Goal: Task Accomplishment & Management: Complete application form

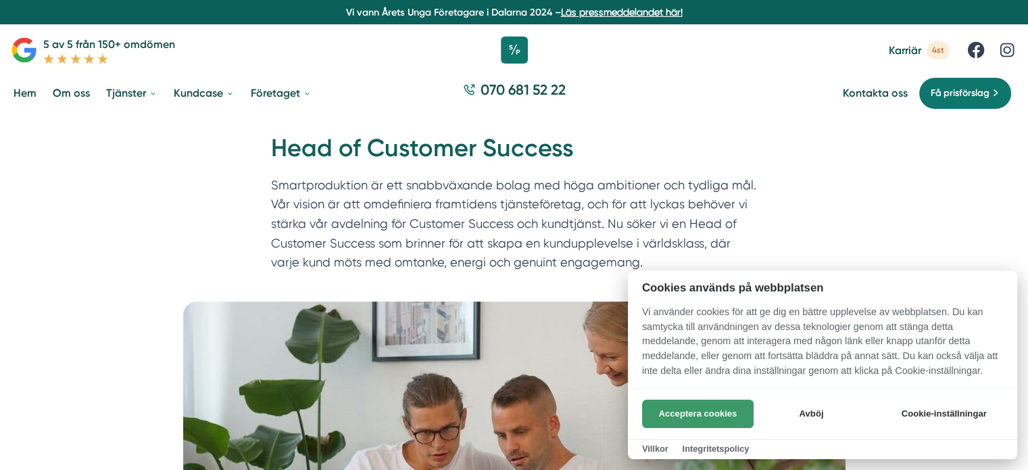
click at [710, 418] on button "Acceptera cookies" at bounding box center [698, 414] width 112 height 28
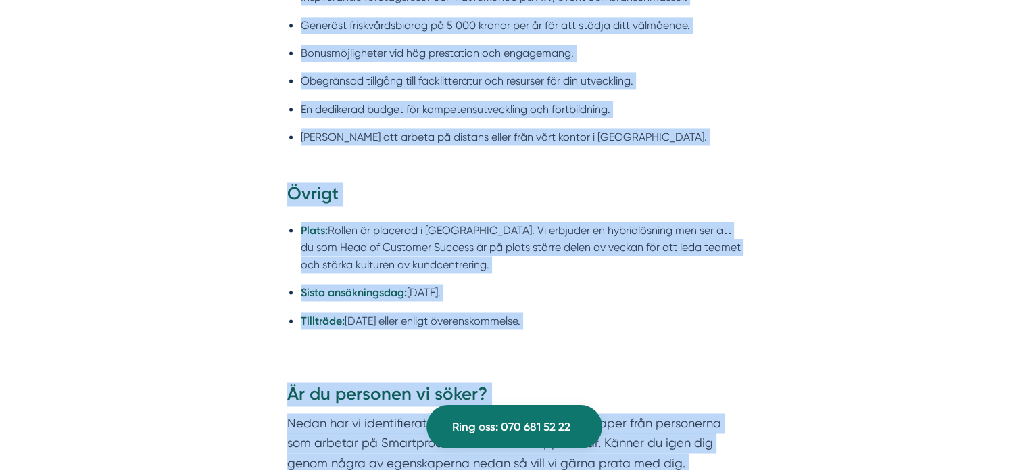
scroll to position [2161, 0]
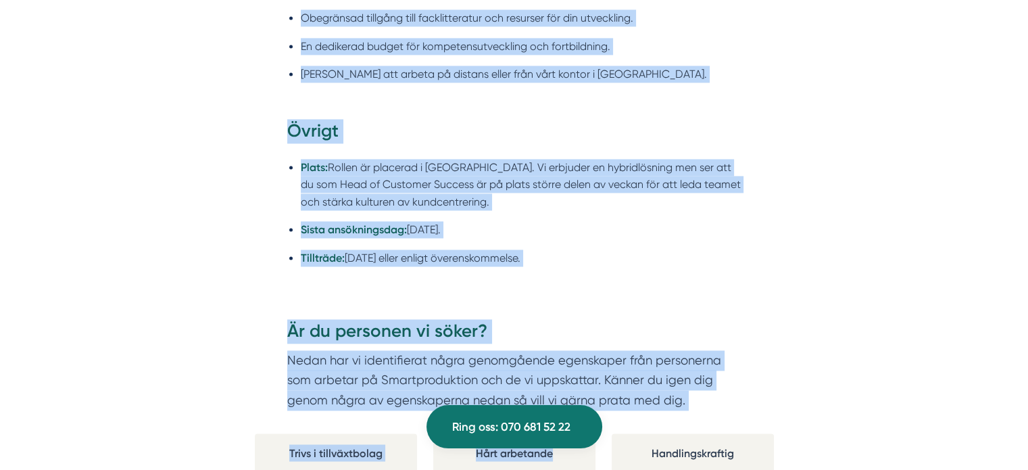
drag, startPoint x: 272, startPoint y: 140, endPoint x: 598, endPoint y: 260, distance: 346.5
copy div "Lore ip Dolorsit Ametcon Adipiscingelits do eiu temporincidi utlab etd magn ali…"
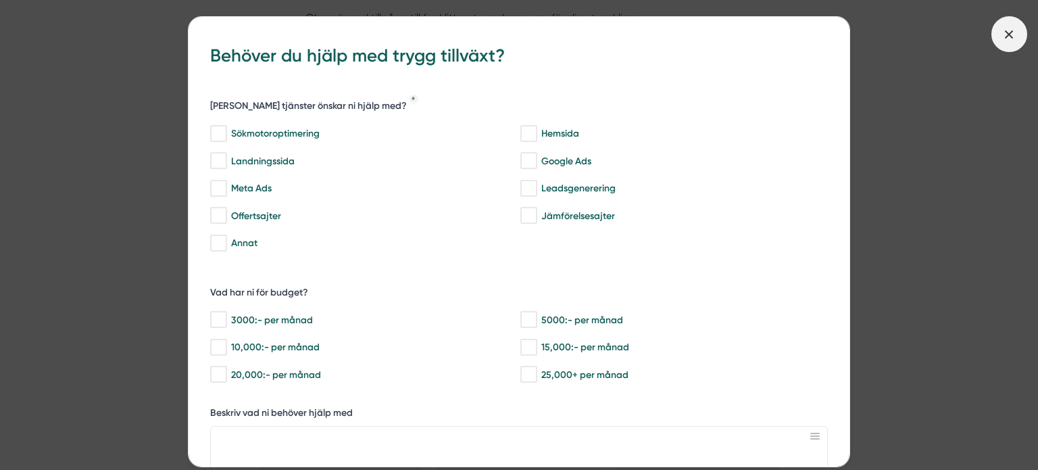
click at [1003, 43] on span at bounding box center [1010, 34] width 36 height 36
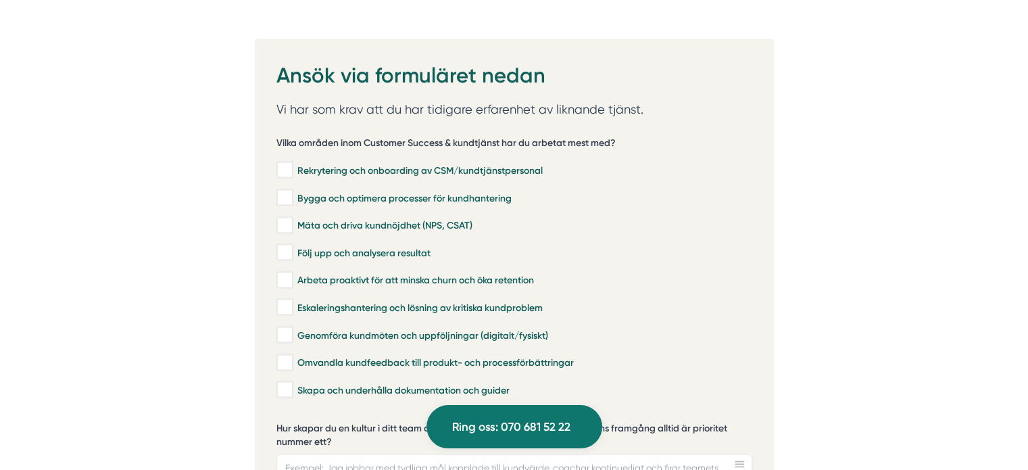
scroll to position [2747, 0]
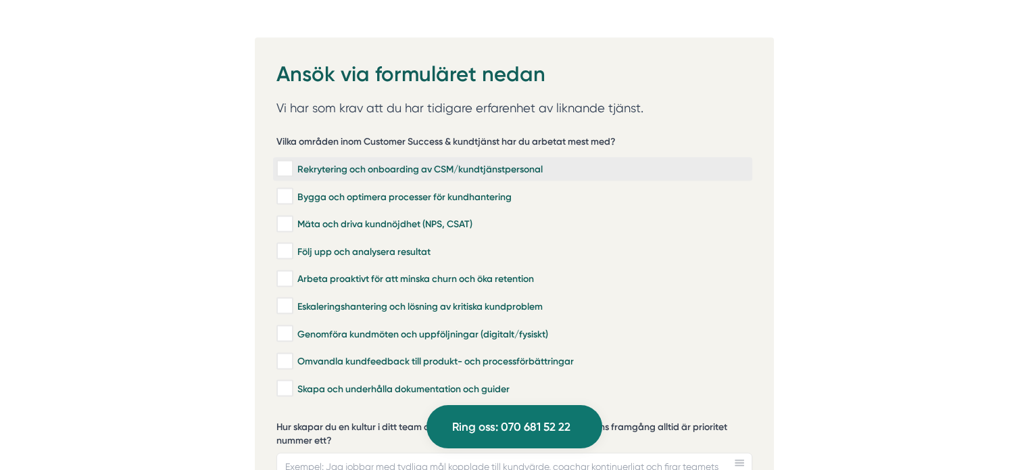
click at [291, 162] on input "Rekrytering och onboarding av CSM/kundtjänstpersonal" at bounding box center [284, 169] width 16 height 14
checkbox input "true"
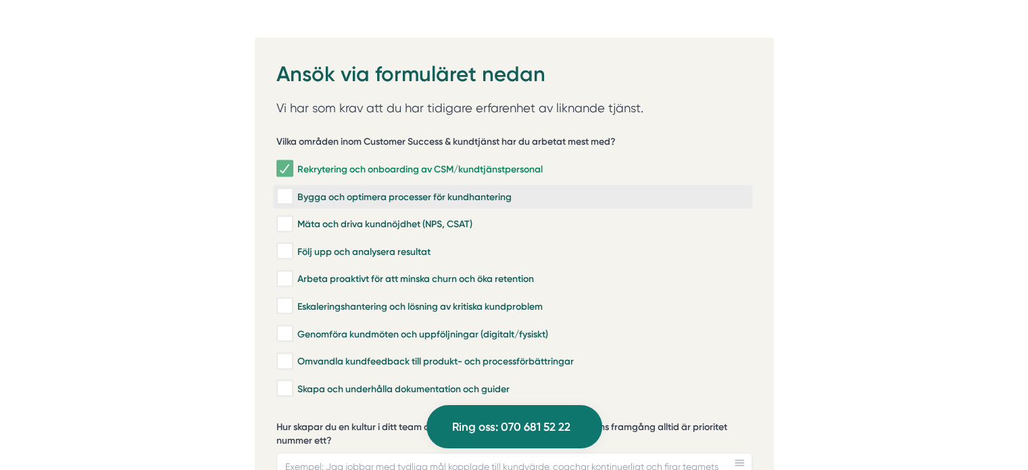
click at [288, 190] on input "Bygga och optimera processer för kundhantering" at bounding box center [284, 197] width 16 height 14
checkbox input "true"
click at [285, 212] on label "Mäta och driva kundnöjdhet (NPS, CSAT)" at bounding box center [512, 224] width 479 height 24
click at [285, 218] on input "Mäta och driva kundnöjdhet (NPS, CSAT)" at bounding box center [284, 225] width 16 height 14
checkbox input "true"
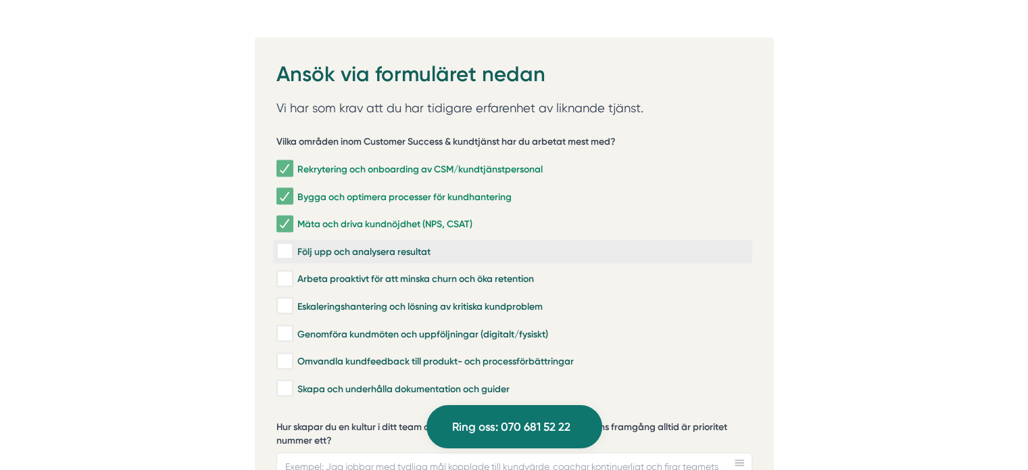
click at [285, 245] on input "Följ upp och analysera resultat" at bounding box center [284, 252] width 16 height 14
checkbox input "true"
click at [285, 272] on input "Arbeta proaktivt för att minska churn och öka retention" at bounding box center [284, 279] width 16 height 14
checkbox input "true"
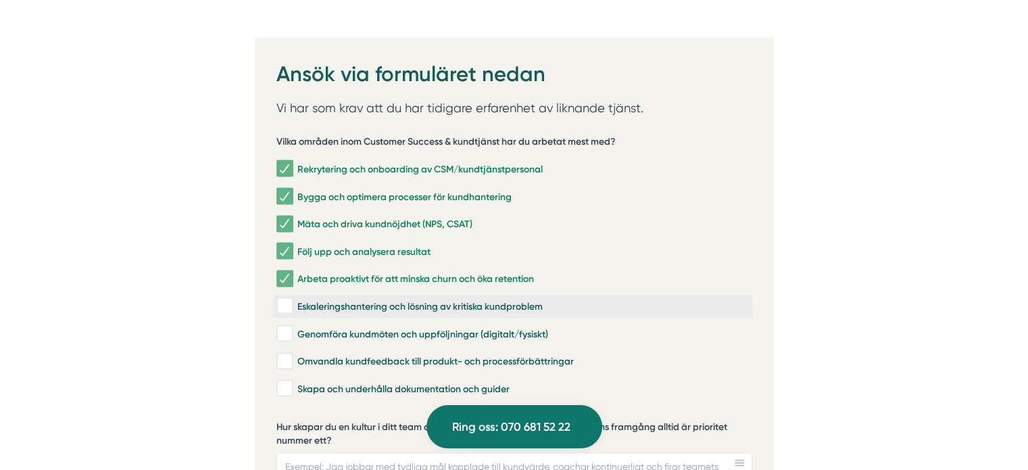
click at [287, 299] on input "Eskaleringshantering och lösning av kritiska kundproblem" at bounding box center [284, 306] width 16 height 14
checkbox input "true"
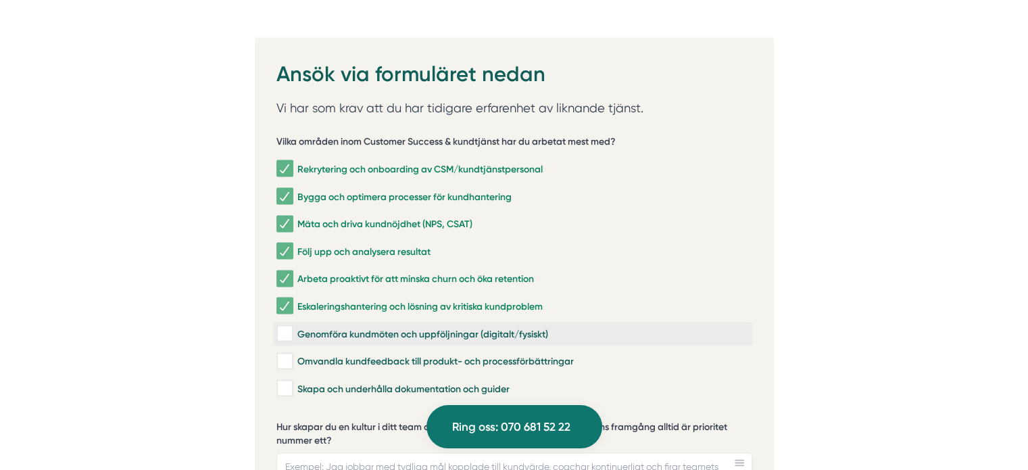
click at [287, 327] on input "Genomföra kundmöten och uppföljningar (digitalt/fysiskt)" at bounding box center [284, 334] width 16 height 14
checkbox input "true"
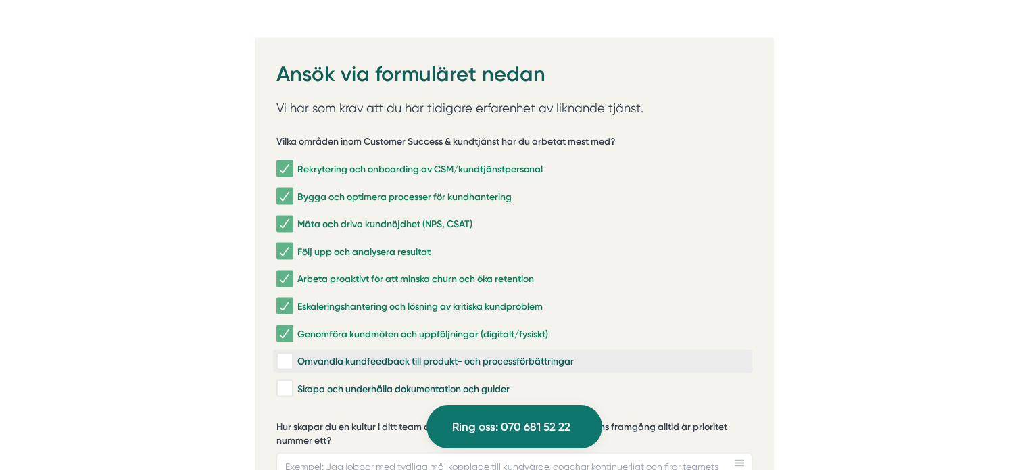
click at [287, 355] on input "Omvandla kundfeedback till produkt- och processförbättringar" at bounding box center [284, 362] width 16 height 14
checkbox input "true"
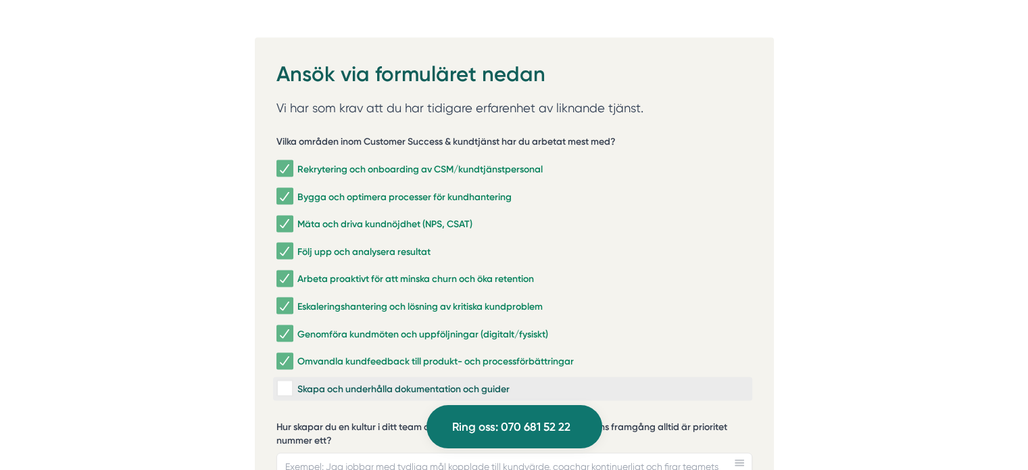
click at [287, 382] on input "Skapa och underhålla dokumentation och guider" at bounding box center [284, 389] width 16 height 14
checkbox input "true"
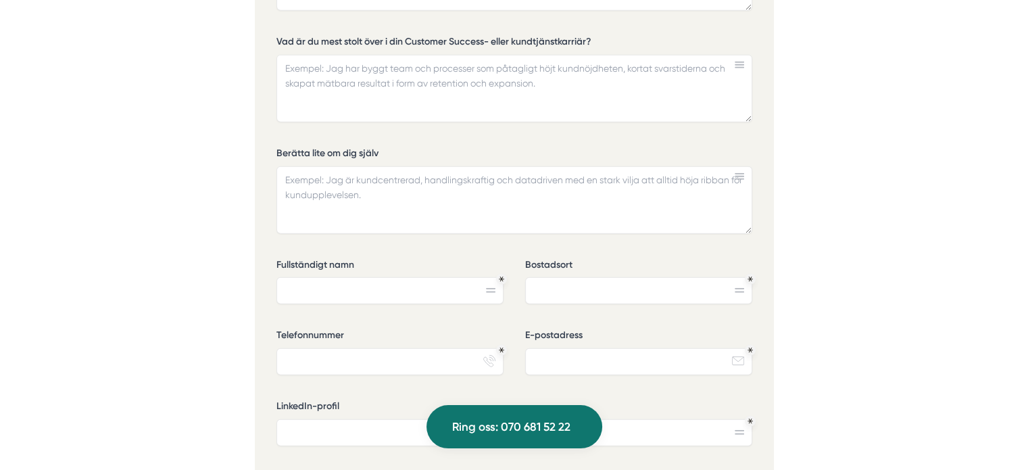
scroll to position [3258, 0]
click at [324, 276] on input "Fullständigt namn" at bounding box center [389, 289] width 227 height 27
type input "[PERSON_NAME]"
type input "Nacka"
type input "0731504931"
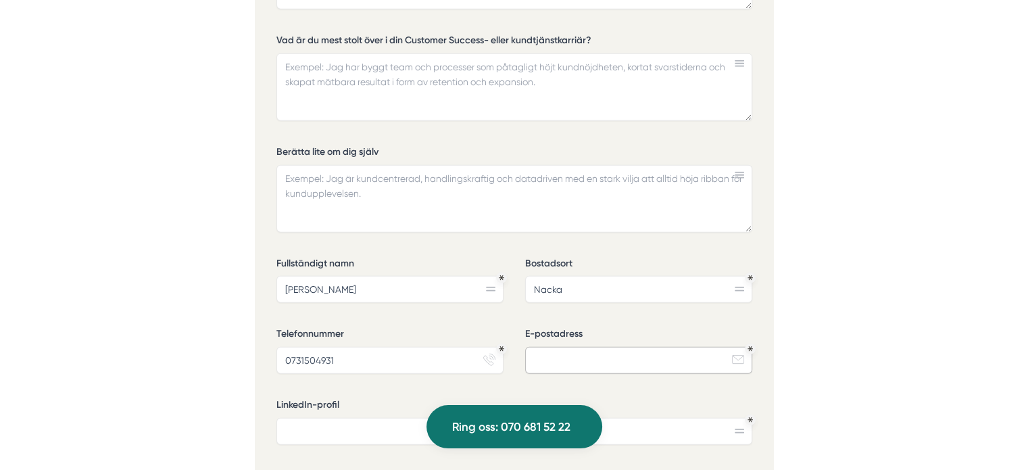
type input "[PERSON_NAME][EMAIL_ADDRESS][DOMAIN_NAME]"
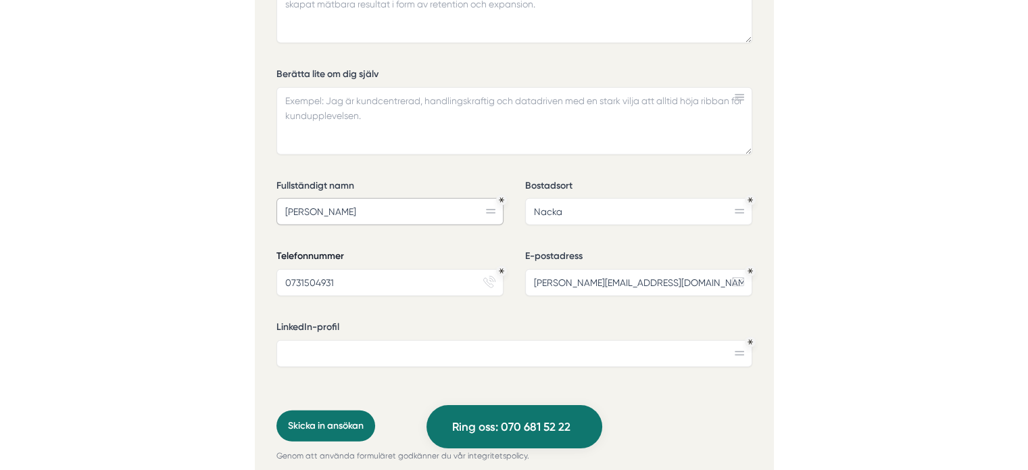
scroll to position [3337, 0]
click at [386, 345] on input "LinkedIn-profil" at bounding box center [514, 352] width 476 height 27
click at [387, 347] on div "LinkedIn-profil" at bounding box center [514, 348] width 476 height 57
click at [406, 339] on input "LinkedIn-profil" at bounding box center [514, 352] width 476 height 27
paste input "[URL][DOMAIN_NAME]"
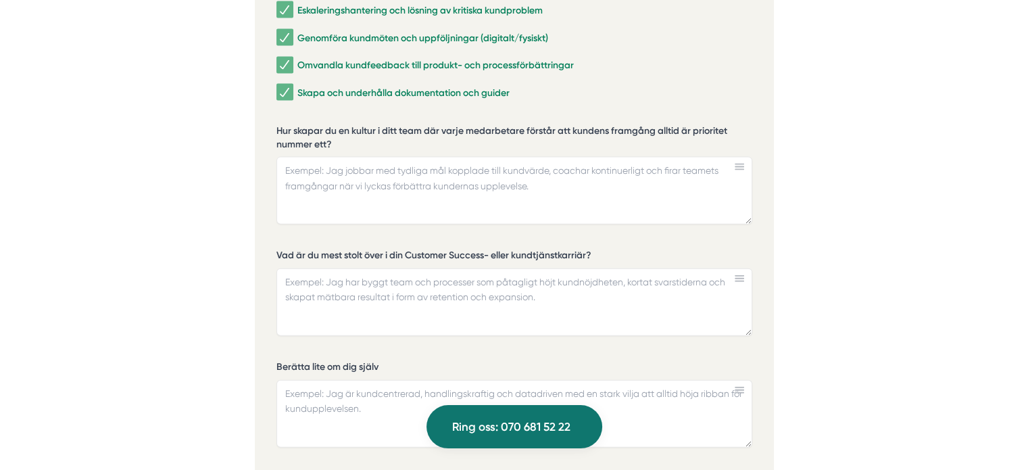
scroll to position [3042, 0]
type input "[URL][DOMAIN_NAME]"
click at [304, 126] on label "Hur skapar du en kultur i ditt team där varje medarbetare förstår att kundens f…" at bounding box center [514, 141] width 476 height 30
click at [304, 158] on textarea "Hur skapar du en kultur i ditt team där varje medarbetare förstår att kundens f…" at bounding box center [514, 192] width 476 height 68
click at [304, 126] on label "Hur skapar du en kultur i ditt team där varje medarbetare förstår att kundens f…" at bounding box center [514, 141] width 476 height 30
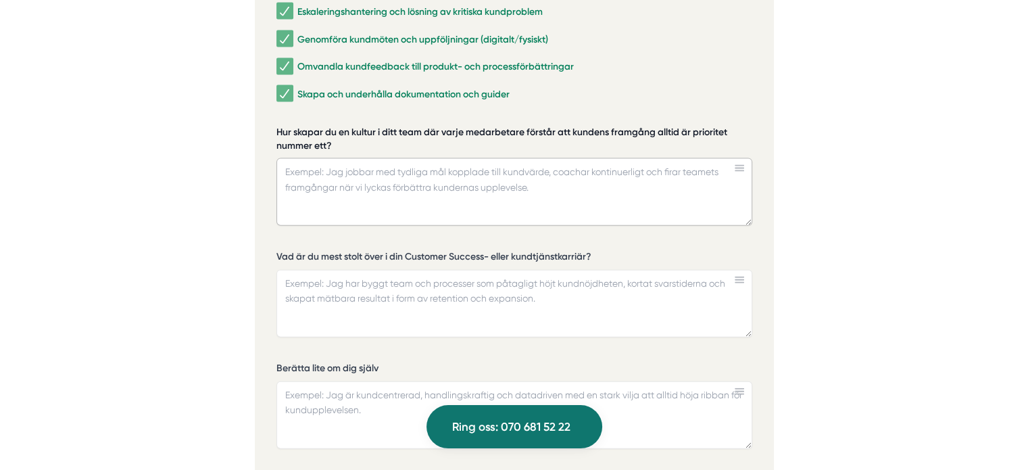
click at [304, 158] on textarea "Hur skapar du en kultur i ditt team där varje medarbetare förstår att kundens f…" at bounding box center [514, 192] width 476 height 68
click at [304, 126] on label "Hur skapar du en kultur i ditt team där varje medarbetare förstår att kundens f…" at bounding box center [514, 141] width 476 height 30
click at [304, 158] on textarea "Hur skapar du en kultur i ditt team där varje medarbetare förstår att kundens f…" at bounding box center [514, 192] width 476 height 68
drag, startPoint x: 279, startPoint y: 115, endPoint x: 339, endPoint y: 130, distance: 61.3
click at [339, 130] on label "Hur skapar du en kultur i ditt team där varje medarbetare förstår att kundens f…" at bounding box center [514, 141] width 476 height 30
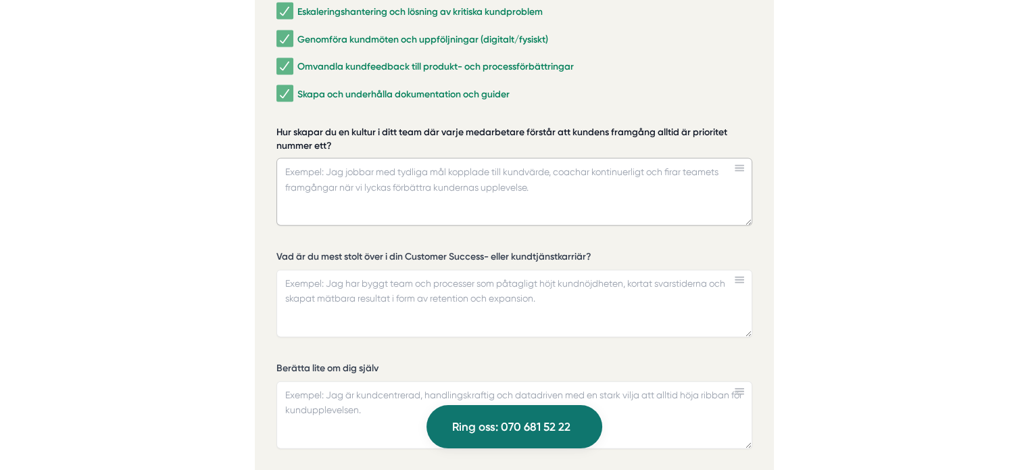
click at [339, 158] on textarea "Hur skapar du en kultur i ditt team där varje medarbetare förstår att kundens f…" at bounding box center [514, 192] width 476 height 68
drag, startPoint x: 275, startPoint y: 113, endPoint x: 347, endPoint y: 125, distance: 73.4
click at [347, 125] on div "Ansök via formuläret nedan Vi har som krav att du har tidigare erfarenhet av li…" at bounding box center [514, 263] width 519 height 1040
click at [323, 126] on label "Hur skapar du en kultur i ditt team där varje medarbetare förstår att kundens f…" at bounding box center [514, 141] width 476 height 30
click at [323, 158] on textarea "Hur skapar du en kultur i ditt team där varje medarbetare förstår att kundens f…" at bounding box center [514, 192] width 476 height 68
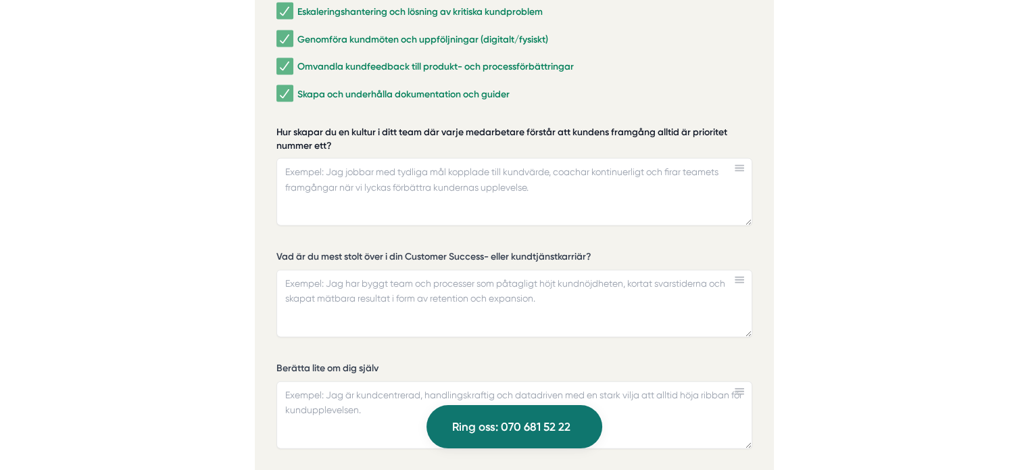
click at [323, 126] on label "Hur skapar du en kultur i ditt team där varje medarbetare förstår att kundens f…" at bounding box center [514, 141] width 476 height 30
click at [323, 158] on textarea "Hur skapar du en kultur i ditt team där varje medarbetare förstår att kundens f…" at bounding box center [514, 192] width 476 height 68
click at [323, 126] on label "Hur skapar du en kultur i ditt team där varje medarbetare förstår att kundens f…" at bounding box center [514, 141] width 476 height 30
click at [323, 158] on textarea "Hur skapar du en kultur i ditt team där varje medarbetare förstår att kundens f…" at bounding box center [514, 192] width 476 height 68
click at [408, 164] on textarea "Hur skapar du en kultur i ditt team där varje medarbetare förstår att kundens f…" at bounding box center [514, 192] width 476 height 68
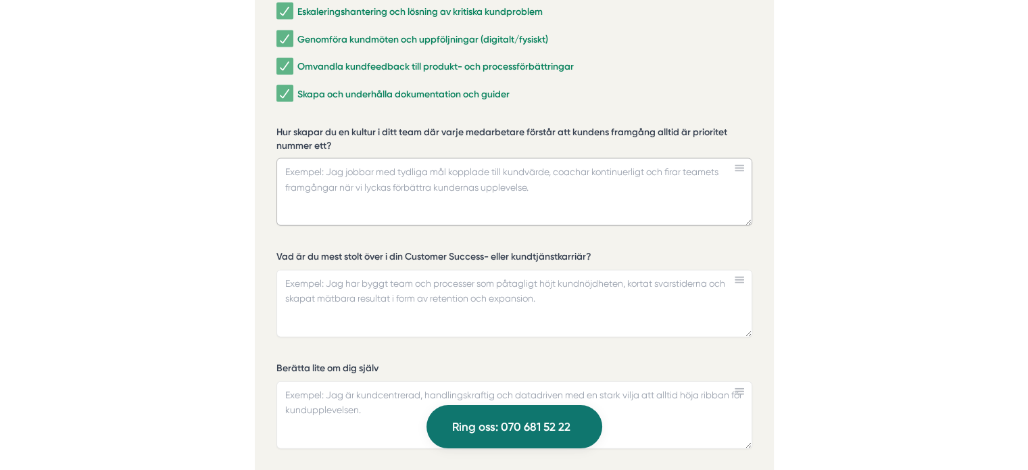
paste textarea "För mig handlar det om att skapa en tydlig gemensam förståelse: vi lyckas bara …"
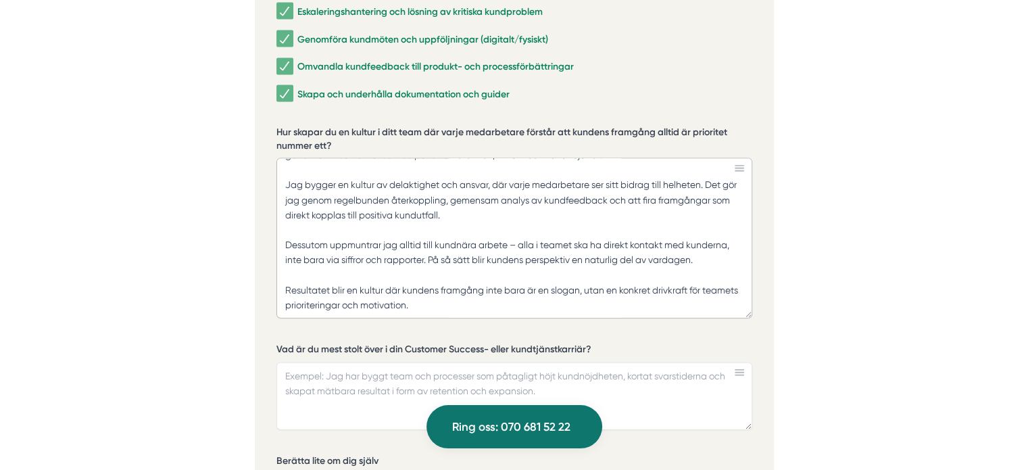
scroll to position [59, 0]
drag, startPoint x: 744, startPoint y: 208, endPoint x: 749, endPoint y: 303, distance: 95.5
click at [749, 303] on textarea "För mig handlar det om att skapa en tydlig gemensam förståelse: vi lyckas bara …" at bounding box center [514, 238] width 476 height 160
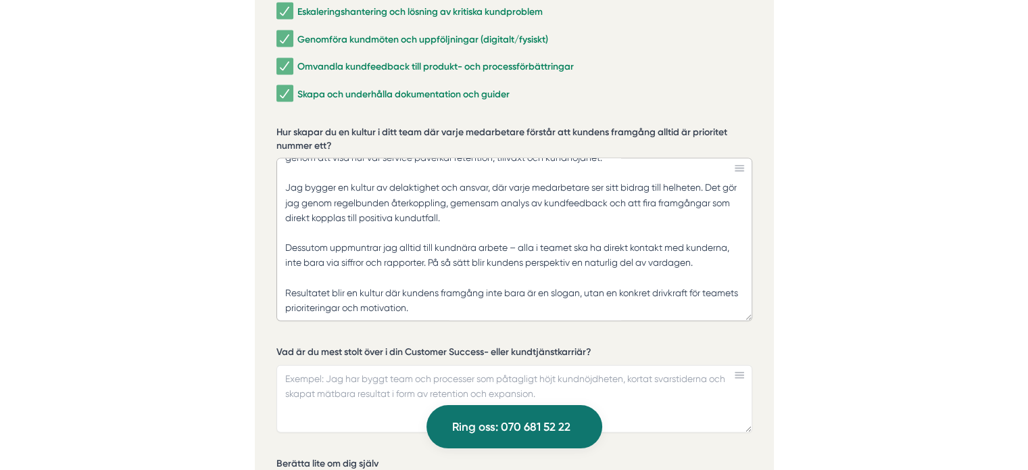
scroll to position [59, 0]
click at [508, 213] on textarea "För mig handlar det om att skapa en tydlig gemensam förståelse: vi lyckas bara …" at bounding box center [514, 239] width 476 height 163
click at [348, 272] on textarea "För mig handlar det om att skapa en tydlig gemensam förståelse: vi lyckas bara …" at bounding box center [514, 239] width 476 height 163
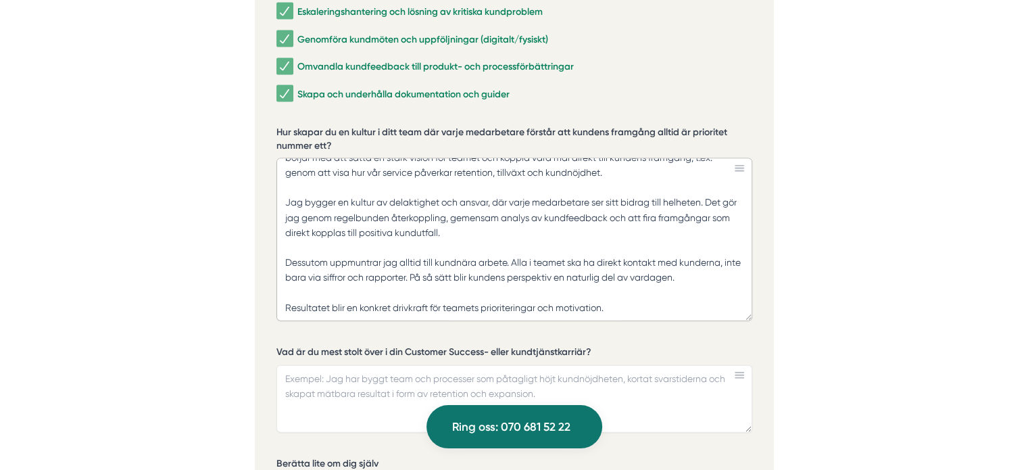
scroll to position [29, 0]
type textarea "För mig handlar det om att skapa en tydlig gemensam förståelse: vi lyckas bara …"
click at [339, 365] on textarea "Vad är du mest stolt över i din Customer Success- eller kundtjänstkarriär?" at bounding box center [514, 399] width 476 height 68
paste textarea "På ITW är jag särskilt stolt över när jag tog över ansvaret för kundsälj- och s…"
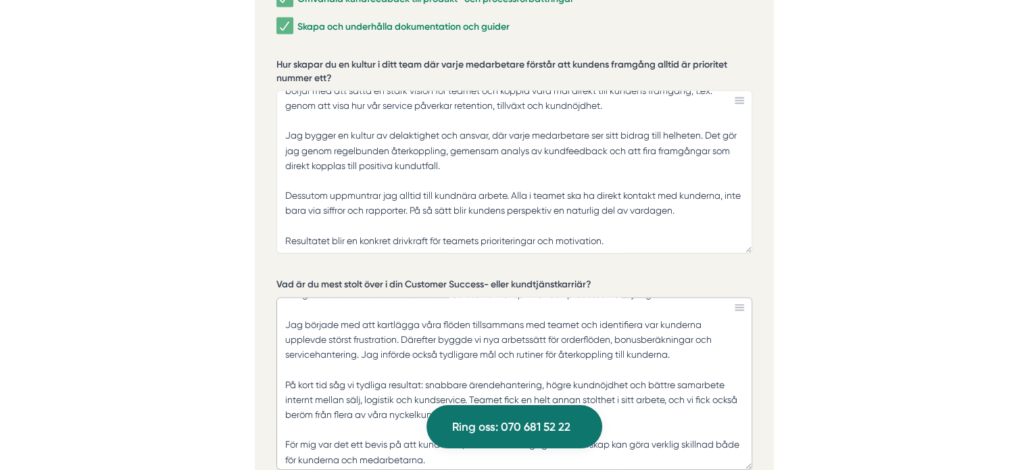
scroll to position [31, 0]
drag, startPoint x: 750, startPoint y: 345, endPoint x: 745, endPoint y: 454, distance: 108.9
click at [745, 454] on textarea "På ITW är jag särskilt stolt över när jag tog över ansvaret för kundsälj- och s…" at bounding box center [514, 383] width 476 height 172
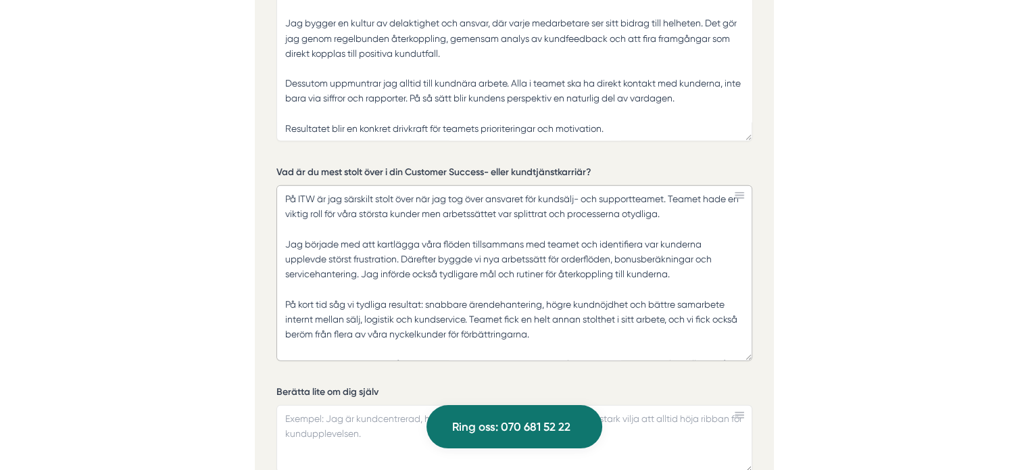
scroll to position [3231, 0]
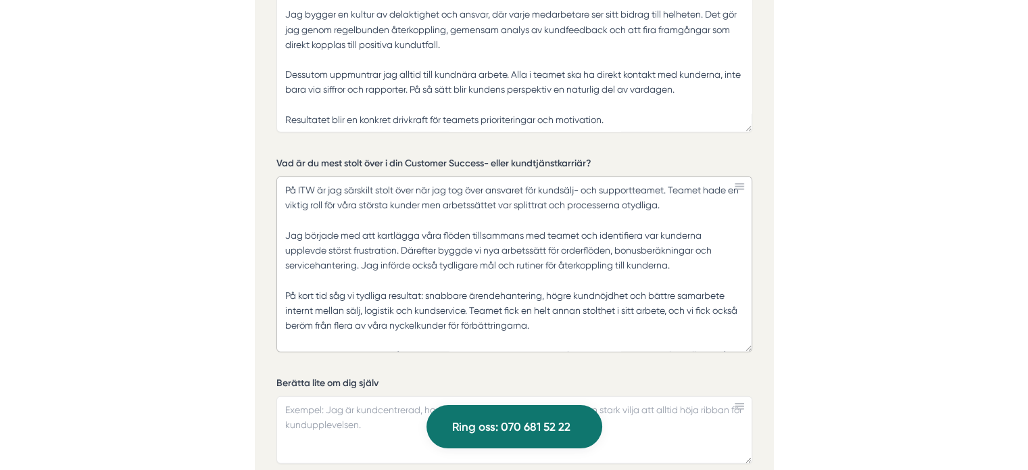
click at [568, 176] on textarea "På ITW är jag särskilt stolt över när jag tog över ansvaret för kundsälj- och s…" at bounding box center [514, 264] width 476 height 176
click at [322, 186] on textarea "På ITW är jag särskilt stolt över när jag tog över ansvaret för kundsupportteam…" at bounding box center [514, 264] width 476 height 176
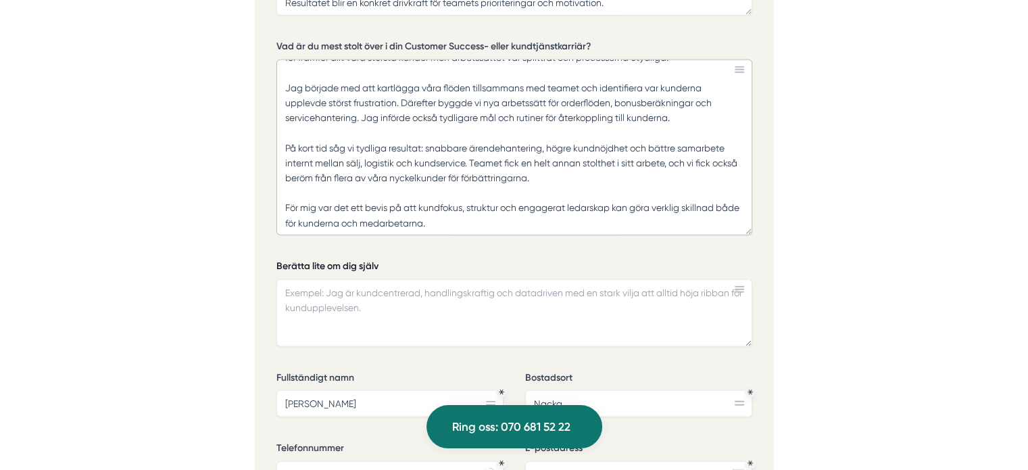
scroll to position [3356, 0]
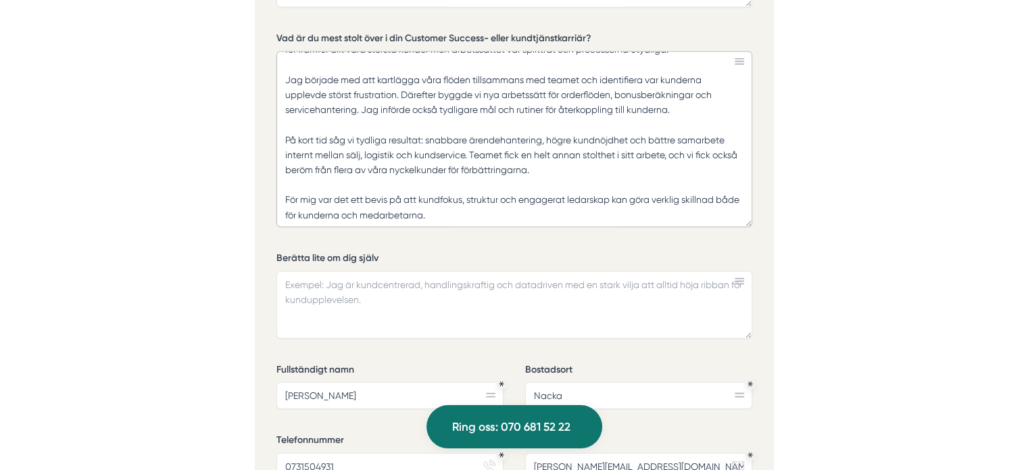
type textarea "På ITW är jag särskilt stolt över när jag tog över ansvaret för kundsupportteam…"
click at [341, 294] on textarea "Berätta lite om dig själv" at bounding box center [514, 305] width 476 height 68
paste textarea "Jag heter [PERSON_NAME] och har över 15 års erfarenhet av att leda team och utv…"
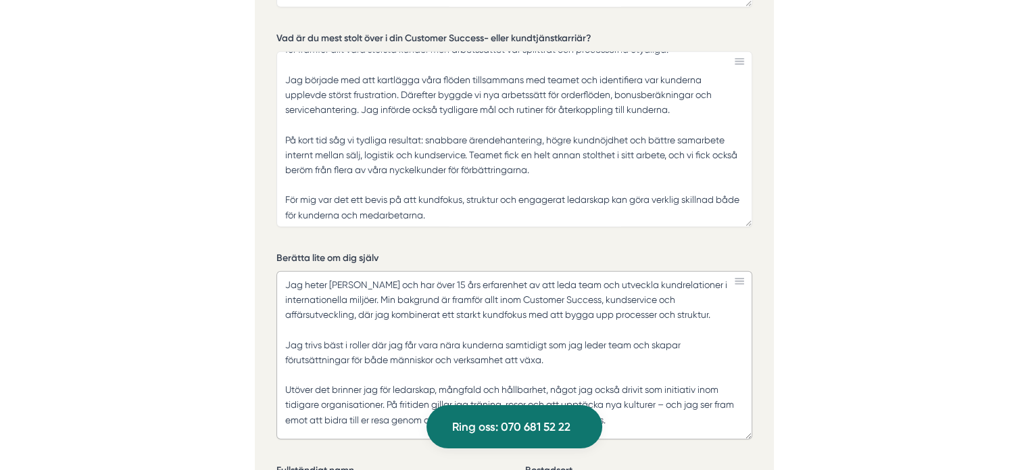
scroll to position [0, 0]
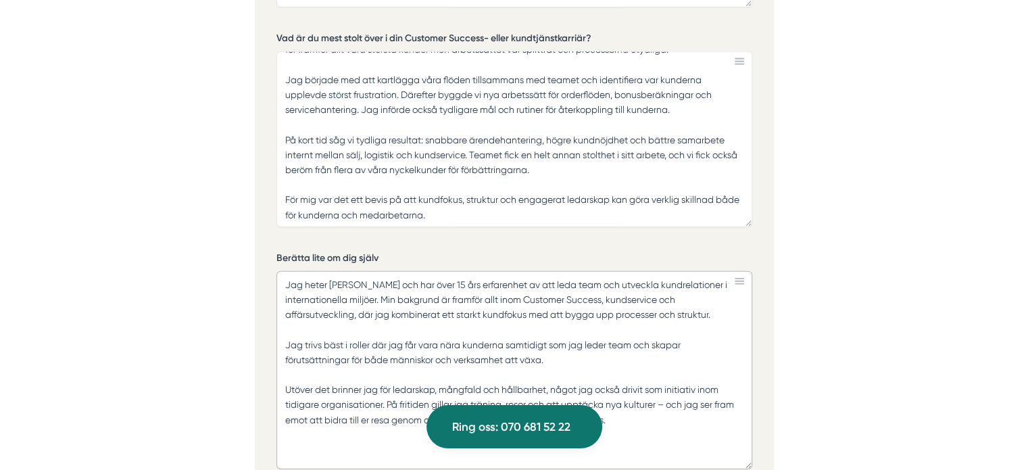
drag, startPoint x: 748, startPoint y: 317, endPoint x: 759, endPoint y: 445, distance: 128.3
click at [759, 445] on div "Ansök via formuläret nedan Vi har som krav att du har tidigare erfarenhet av li…" at bounding box center [514, 116] width 519 height 1374
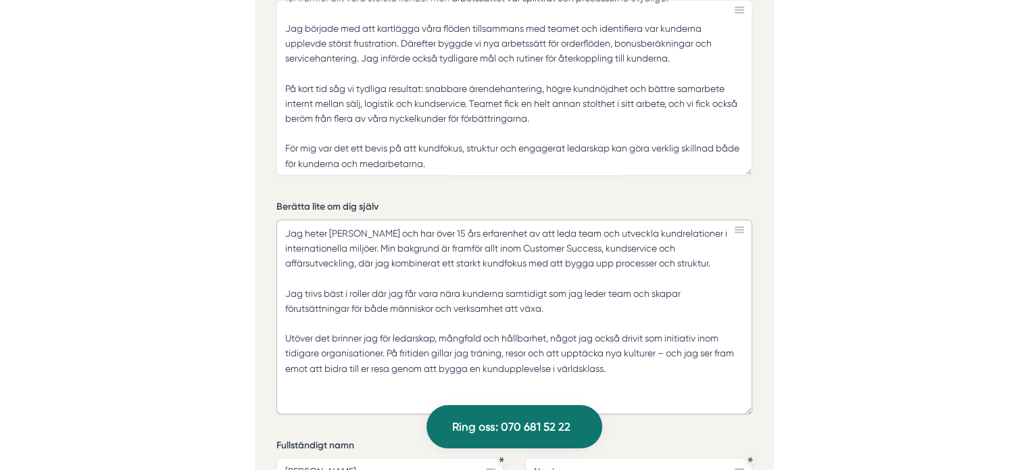
click at [506, 273] on textarea "Jag heter [PERSON_NAME] och har över 15 års erfarenhet av att leda team och utv…" at bounding box center [514, 317] width 476 height 195
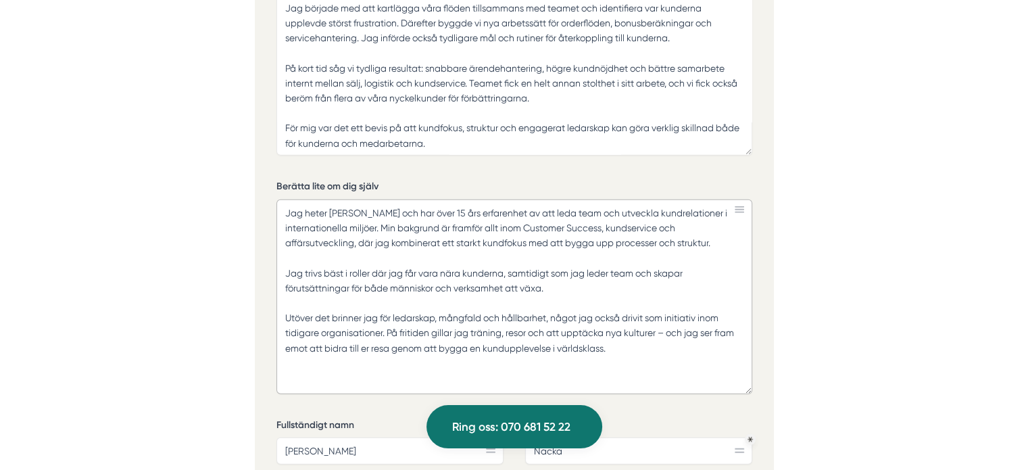
scroll to position [3429, 0]
click at [509, 314] on textarea "Jag heter [PERSON_NAME] och har över 15 års erfarenhet av att leda team och utv…" at bounding box center [514, 295] width 476 height 195
click at [717, 313] on textarea "Jag heter [PERSON_NAME] och har över 15 års erfarenhet av att leda team och utv…" at bounding box center [514, 295] width 476 height 195
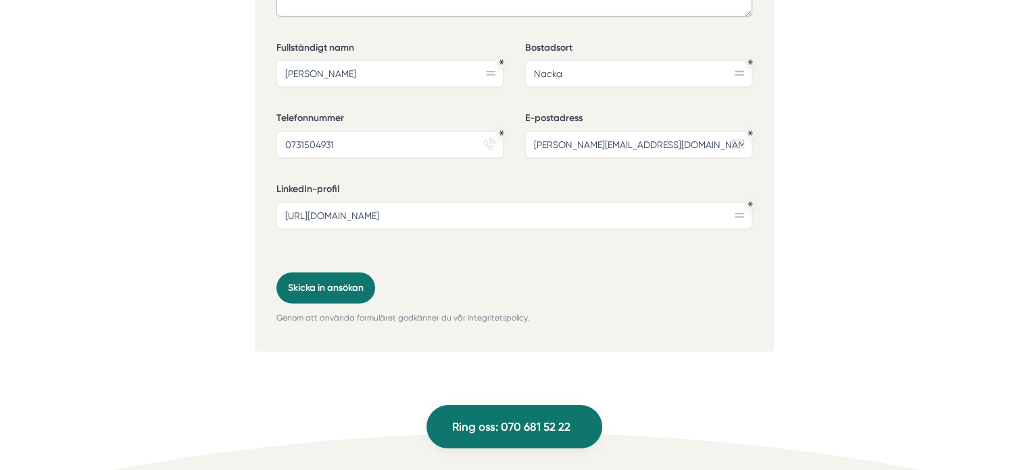
scroll to position [3809, 0]
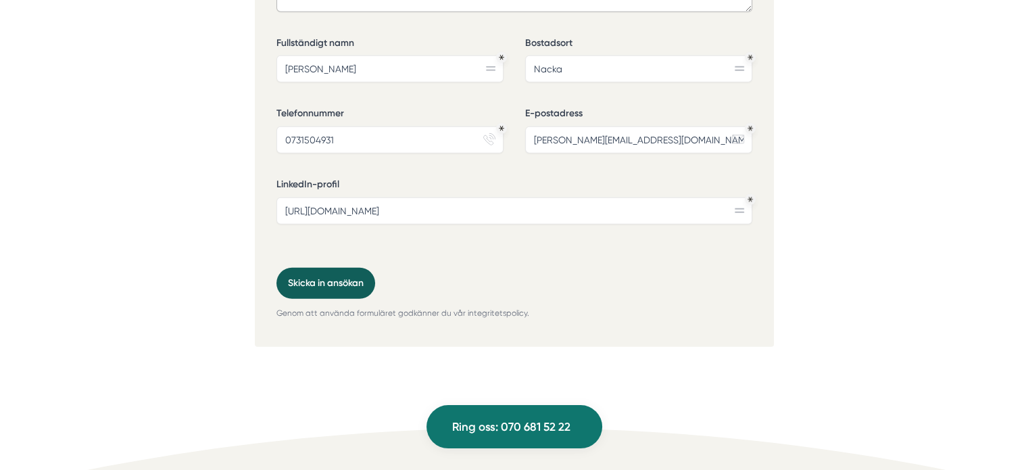
type textarea "Jag heter [PERSON_NAME] och har över 15 års erfarenhet av att leda team och utv…"
click at [341, 272] on button "Skicka in ansökan" at bounding box center [325, 283] width 99 height 31
